Goal: Transaction & Acquisition: Subscribe to service/newsletter

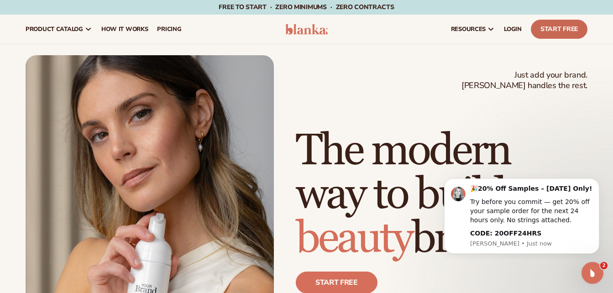
click at [548, 31] on link "Start Free" at bounding box center [559, 29] width 57 height 19
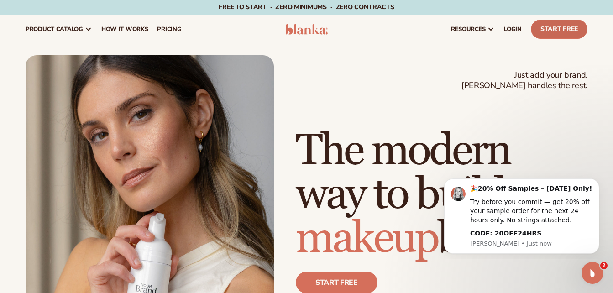
click at [575, 25] on link "Start Free" at bounding box center [559, 29] width 57 height 19
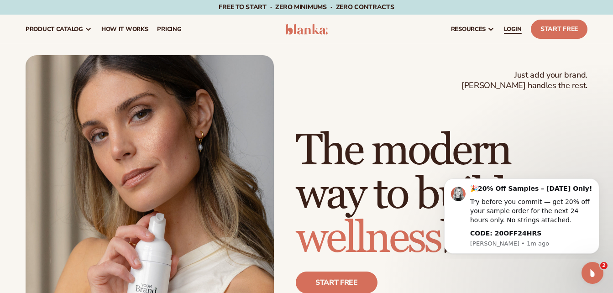
click at [513, 28] on span "LOGIN" at bounding box center [513, 29] width 18 height 7
click at [565, 32] on link "Start Free" at bounding box center [559, 29] width 57 height 19
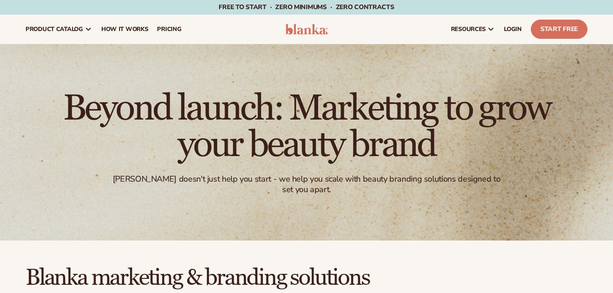
click at [613, 28] on html "Skip to content Free to start · ZERO minimums · ZERO contracts · Free to start …" at bounding box center [306, 146] width 613 height 293
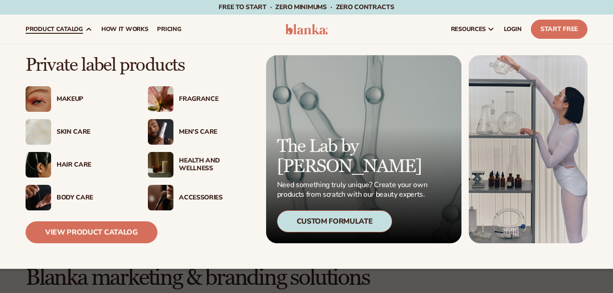
click at [214, 97] on div "Fragrance" at bounding box center [215, 99] width 73 height 8
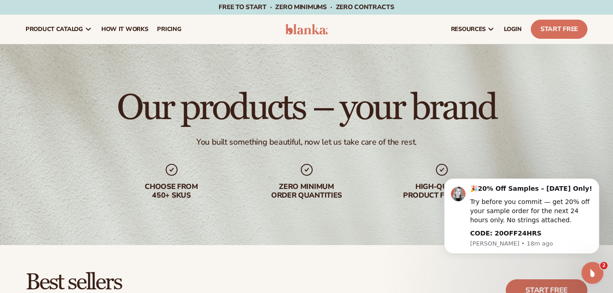
click at [34, 6] on div "Free to start · ZERO minimums · ZERO contracts · Free to start · ZERO minimums …" at bounding box center [307, 7] width 568 height 15
